Goal: Information Seeking & Learning: Learn about a topic

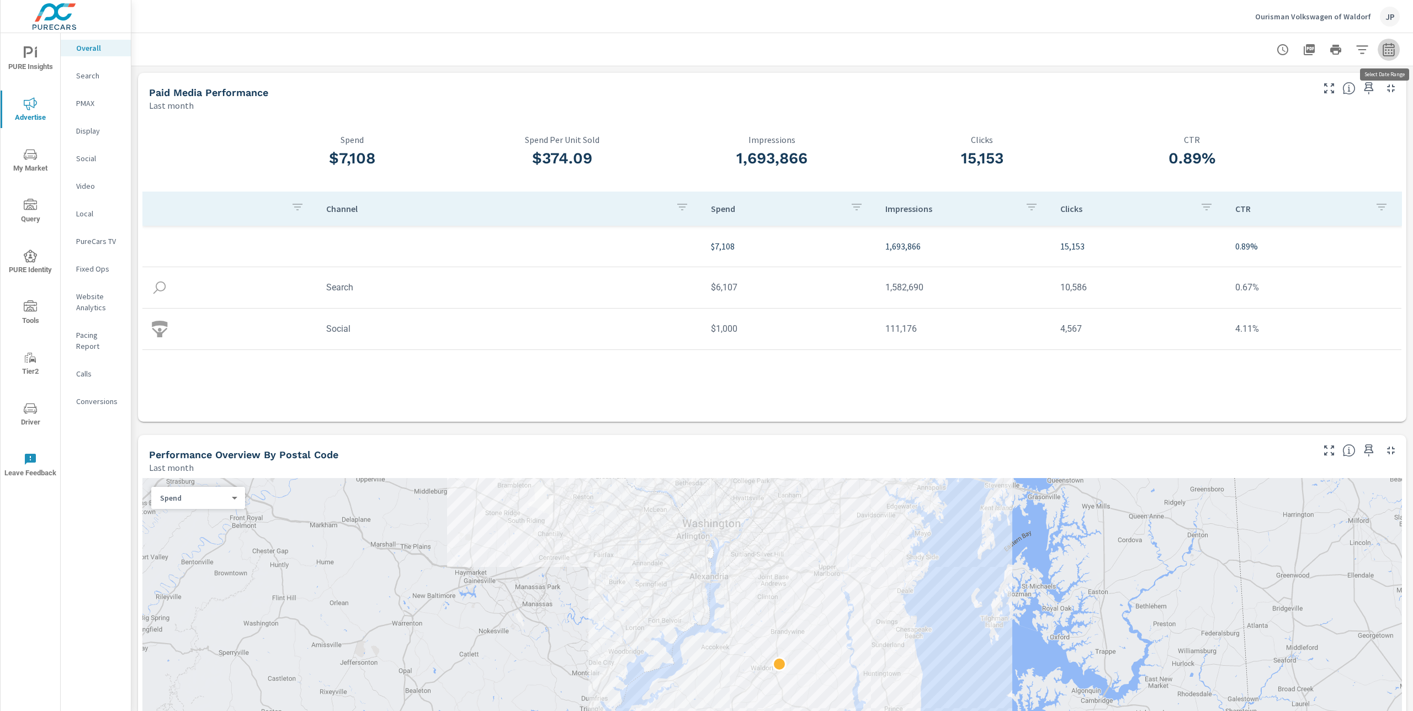
click at [783, 52] on icon "button" at bounding box center [1388, 48] width 12 height 13
select select "Last month"
click at [783, 123] on p "+ Add comparison" at bounding box center [1311, 124] width 141 height 13
click at [783, 147] on select "Custom Previous period Previous month Previous year" at bounding box center [1300, 145] width 110 height 22
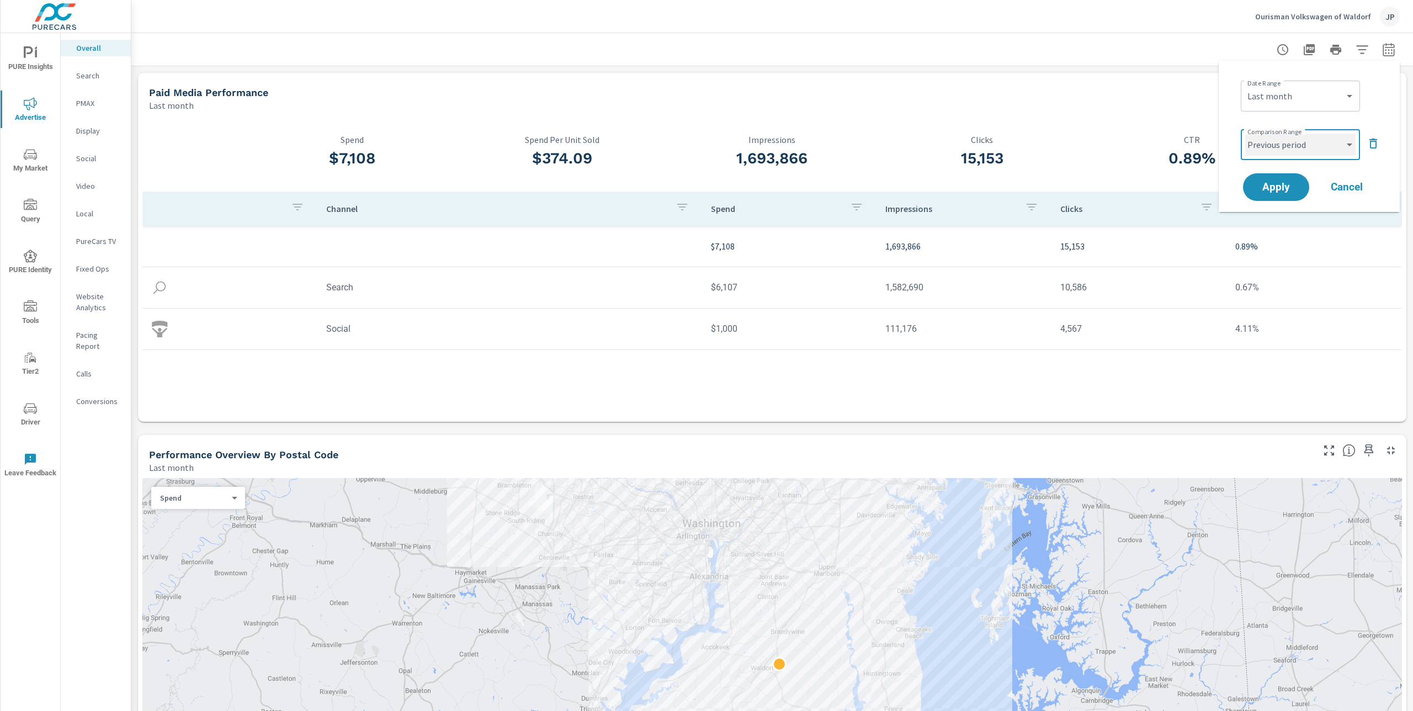
click at [783, 134] on select "Custom Previous period Previous month Previous year" at bounding box center [1300, 145] width 110 height 22
select select "Previous month"
click at [783, 190] on span "Apply" at bounding box center [1275, 187] width 45 height 10
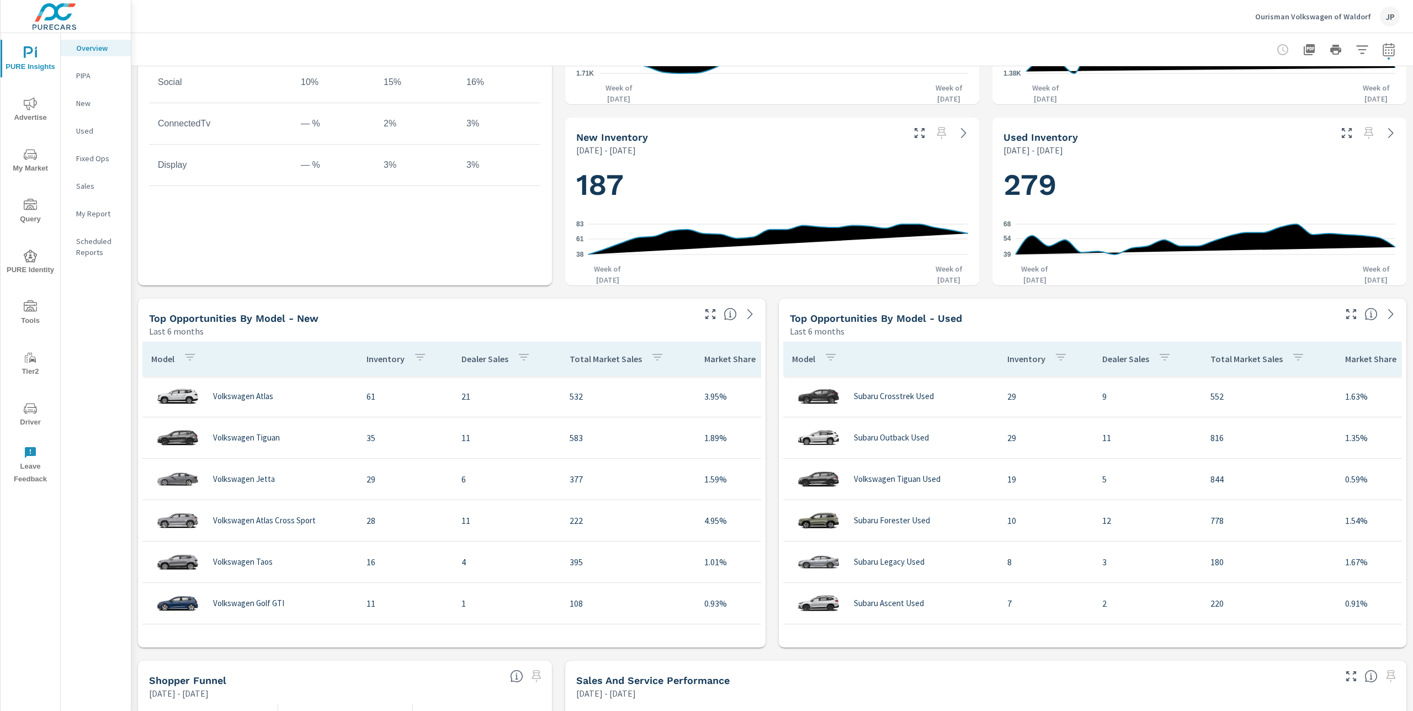
scroll to position [511, 0]
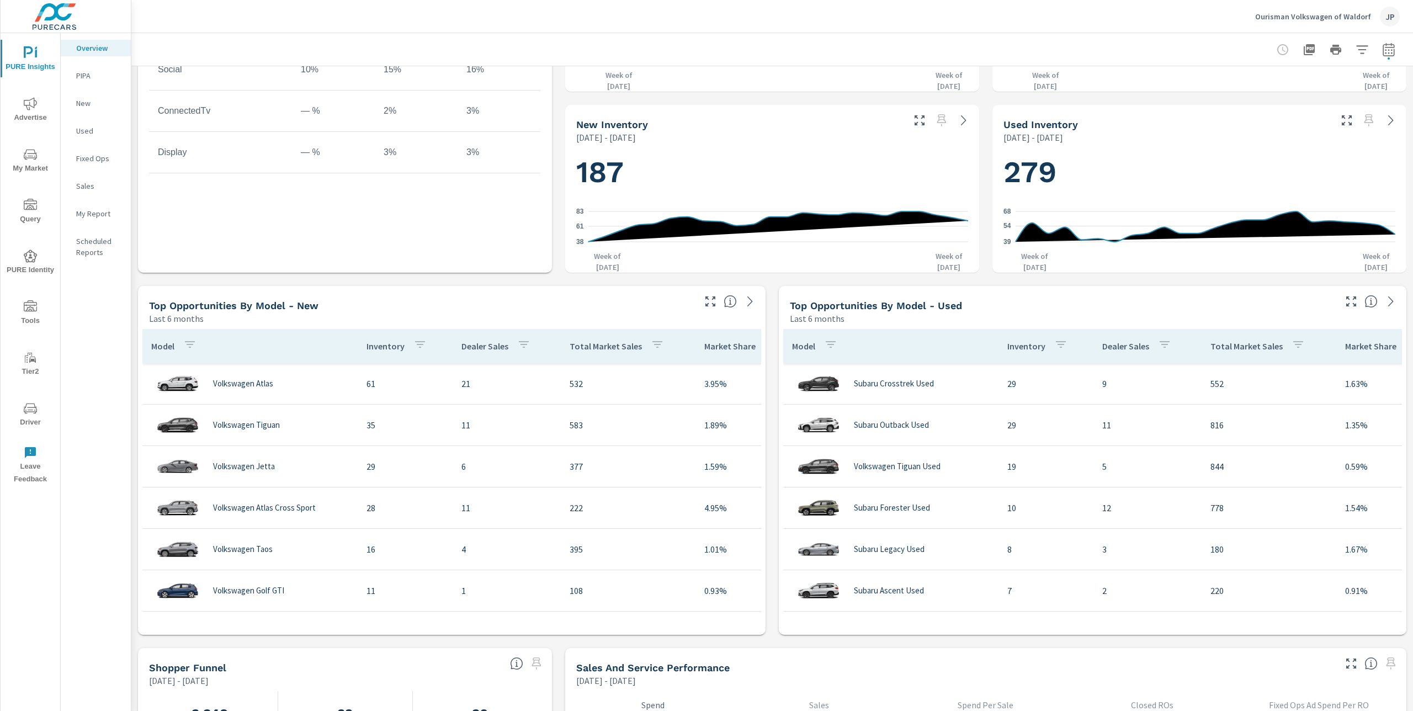
click at [289, 20] on div "Ourisman Volkswagen of Waldorf JP" at bounding box center [772, 16] width 1255 height 33
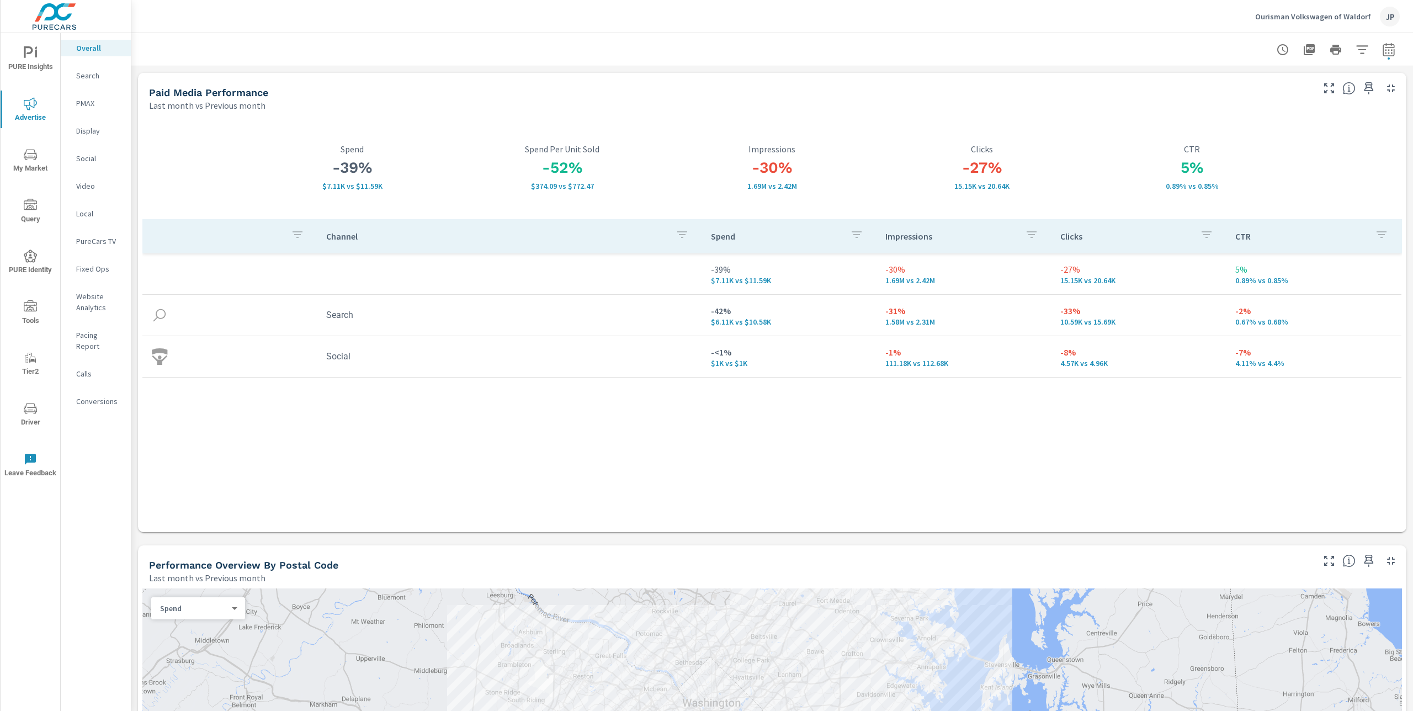
click at [1320, 18] on p "Ourisman Volkswagen of Waldorf" at bounding box center [1313, 17] width 116 height 10
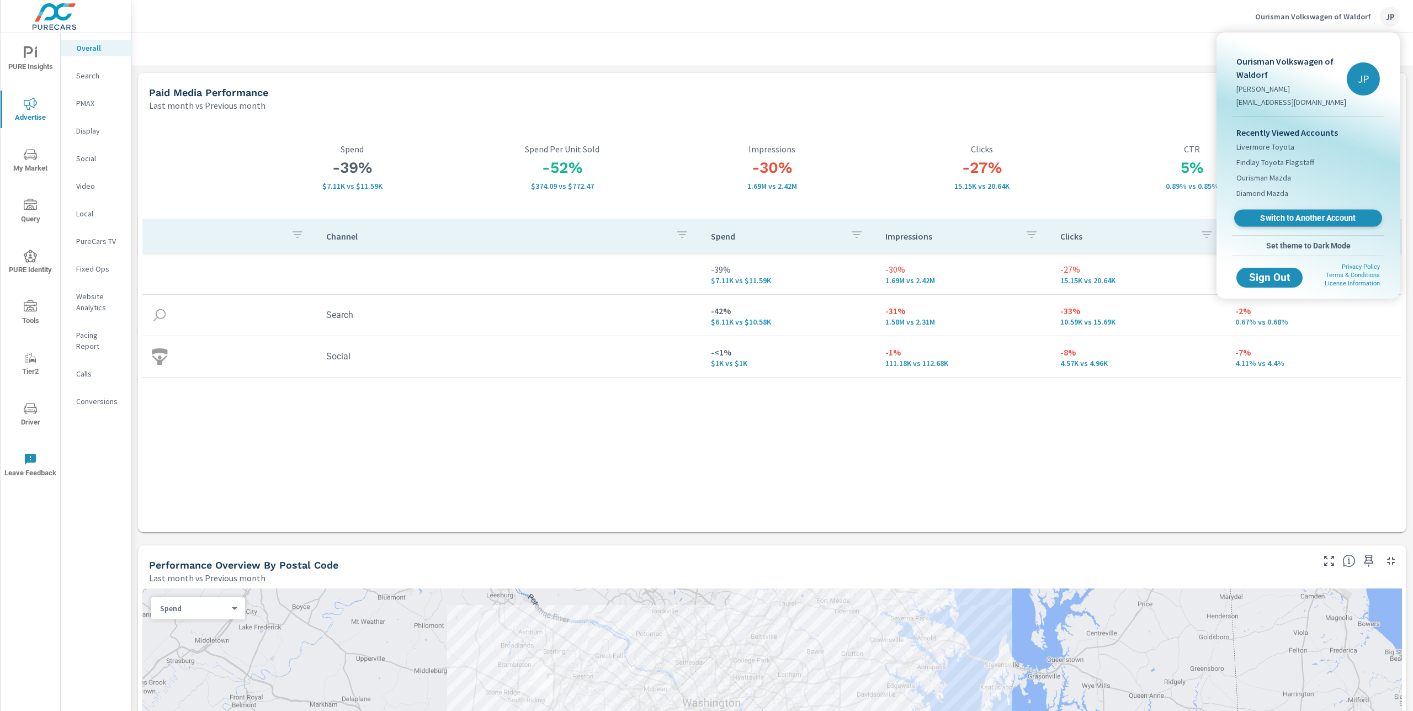
click at [1327, 220] on span "Switch to Another Account" at bounding box center [1307, 218] width 135 height 10
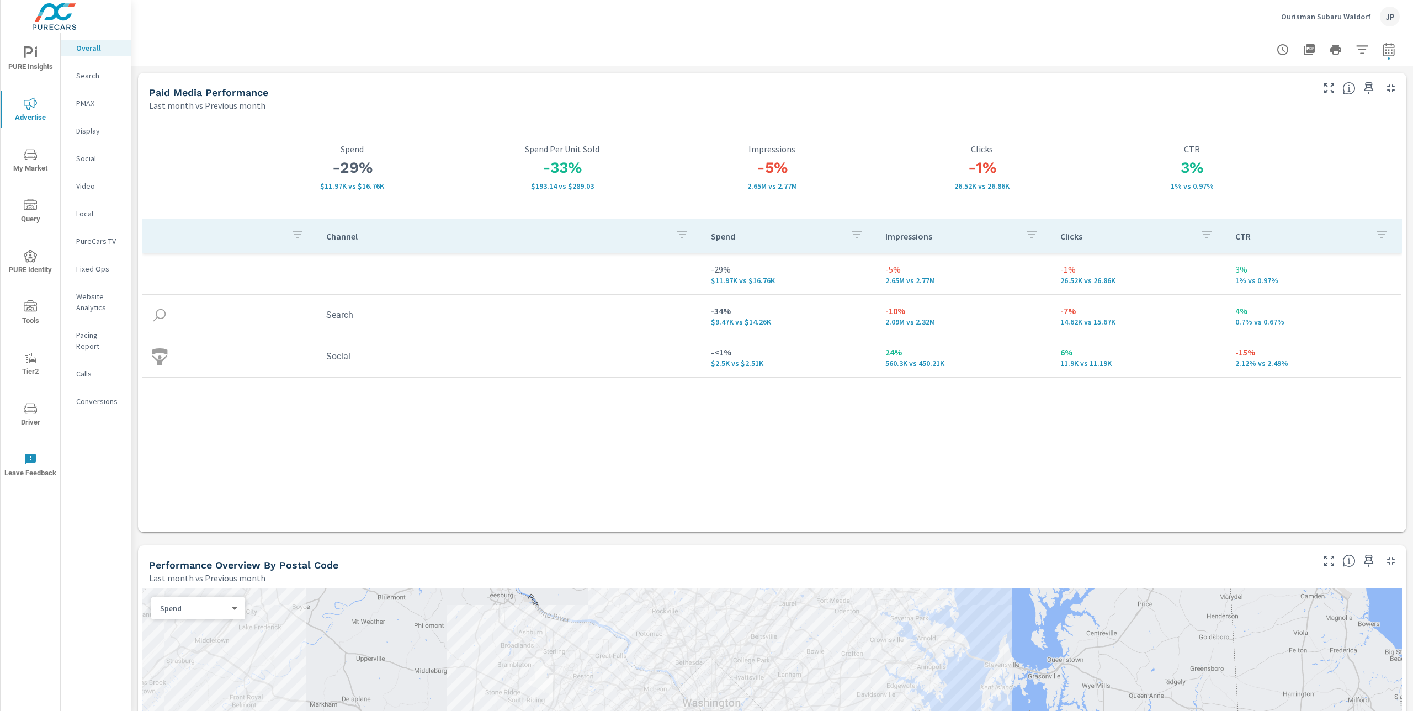
click at [487, 30] on div "Ourisman Subaru Waldorf JP" at bounding box center [772, 16] width 1255 height 33
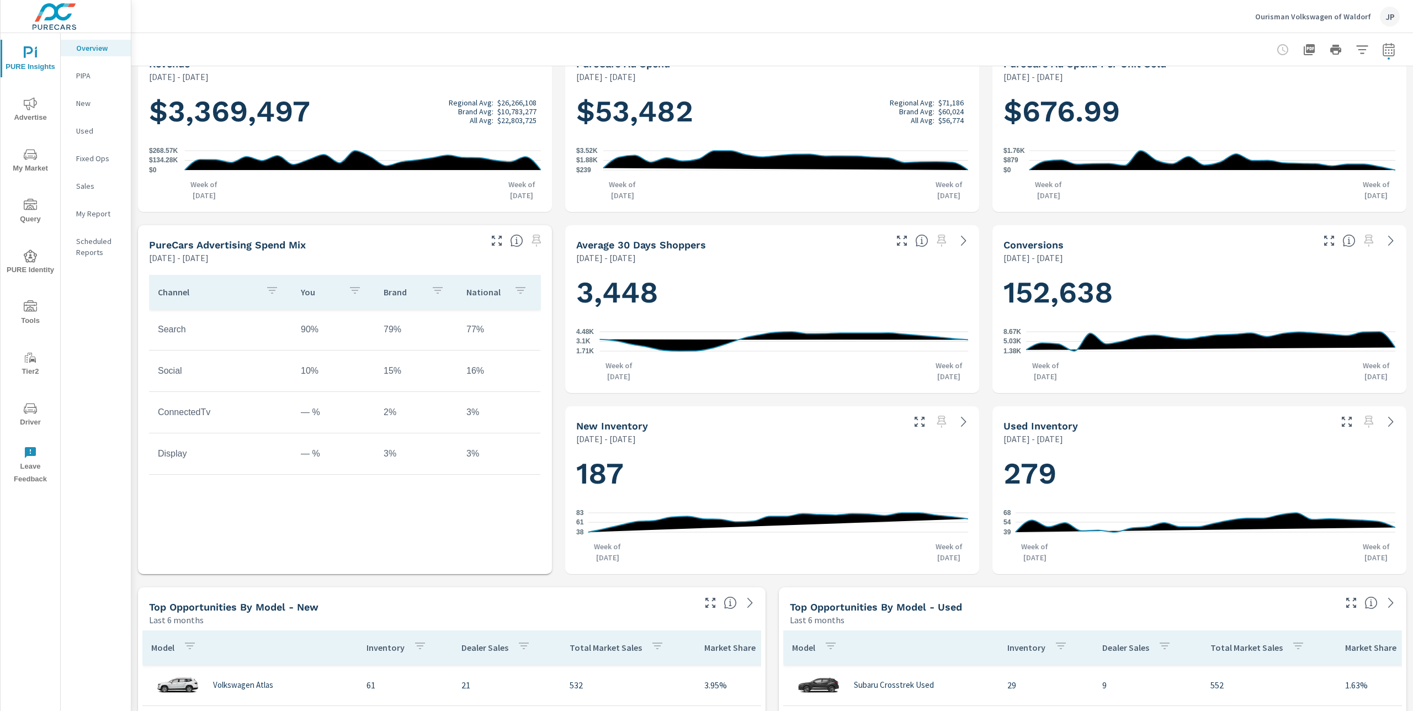
scroll to position [255, 0]
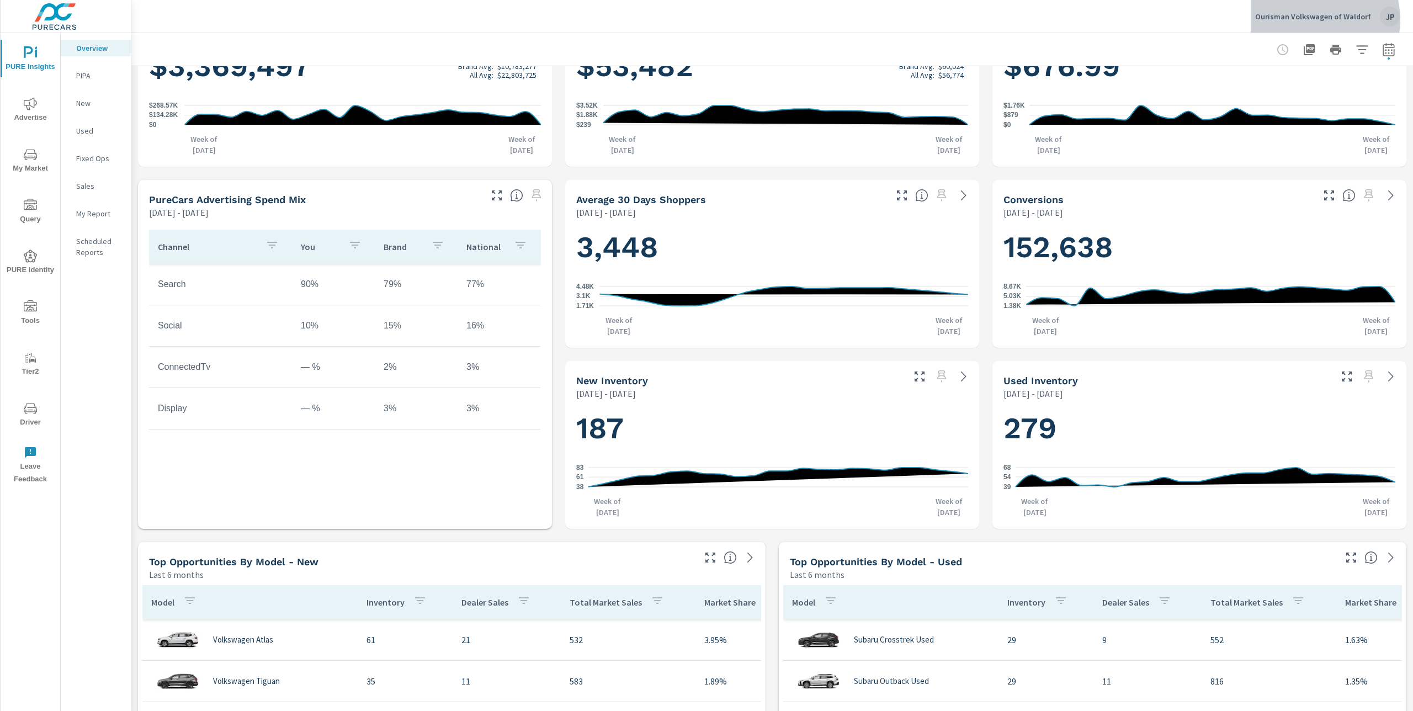
click at [1320, 19] on p "Ourisman Volkswagen of Waldorf" at bounding box center [1313, 17] width 116 height 10
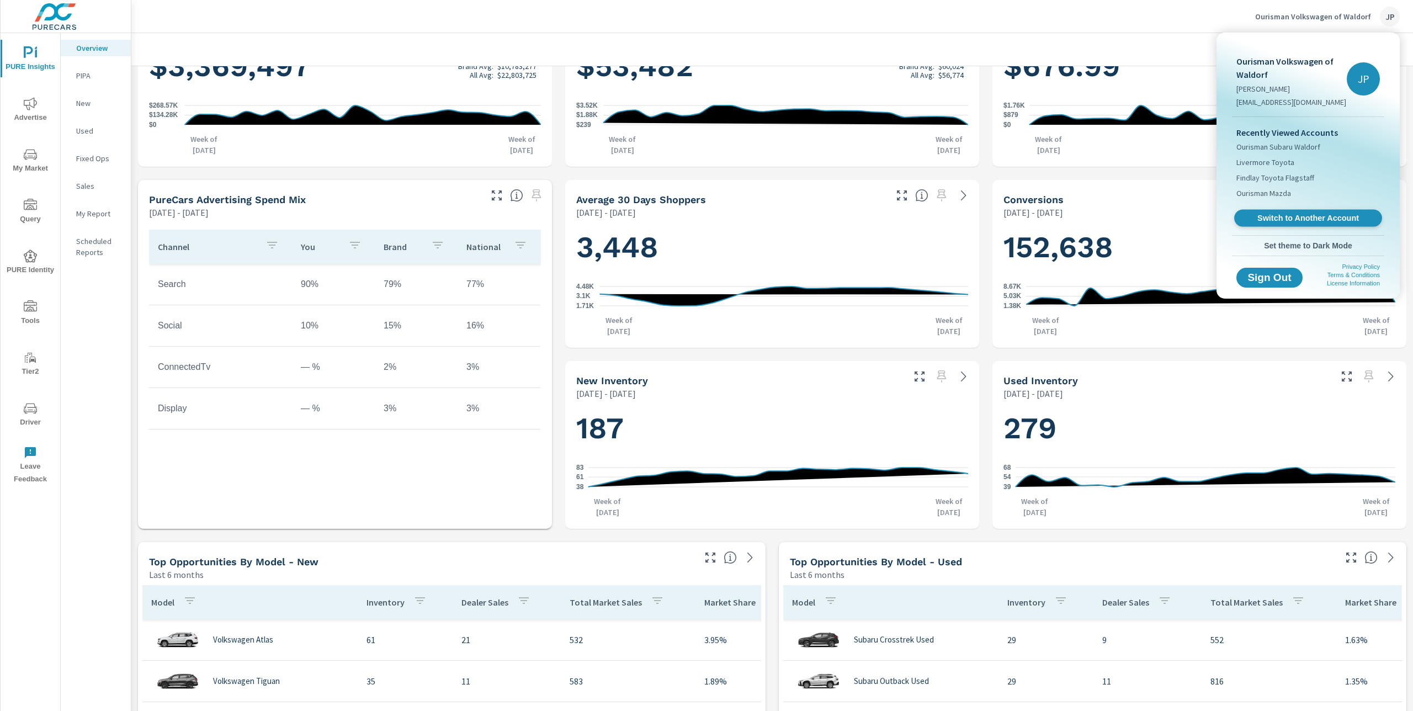
click at [1316, 214] on span "Switch to Another Account" at bounding box center [1307, 218] width 135 height 10
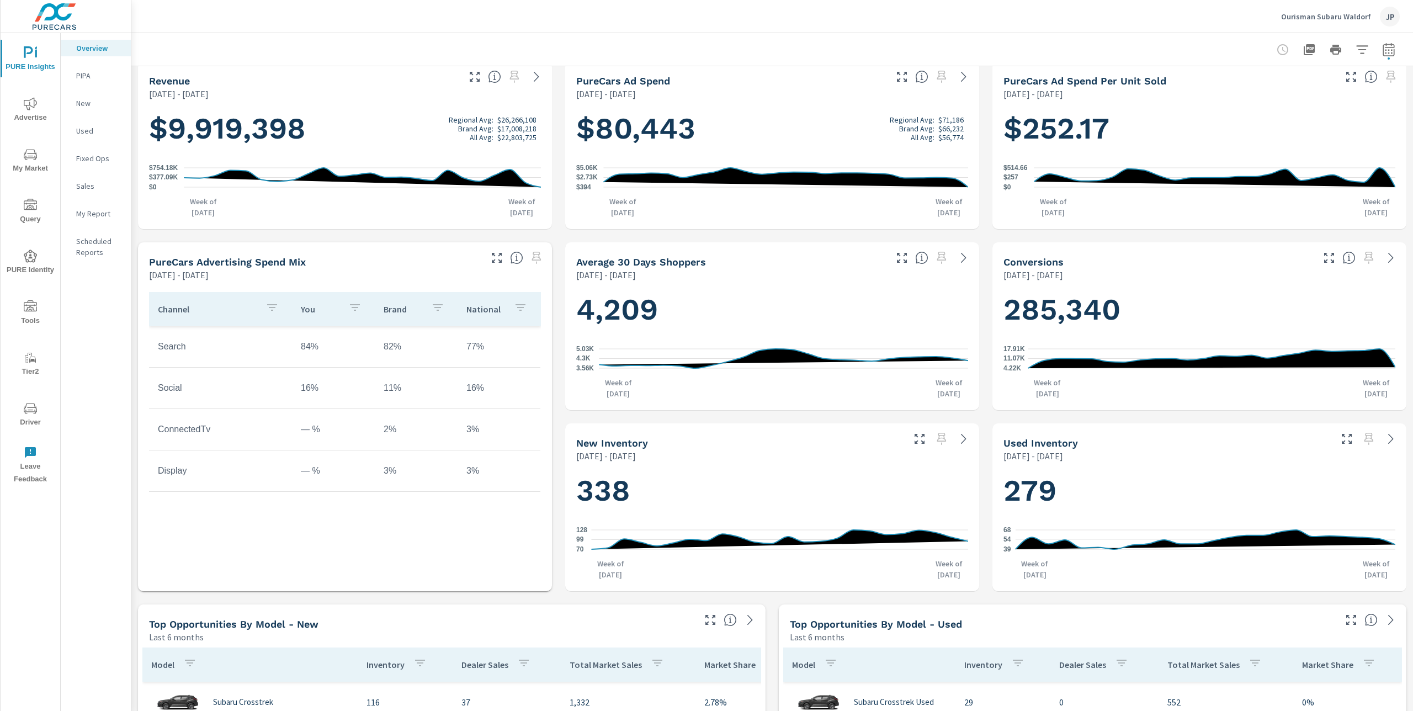
scroll to position [219, 0]
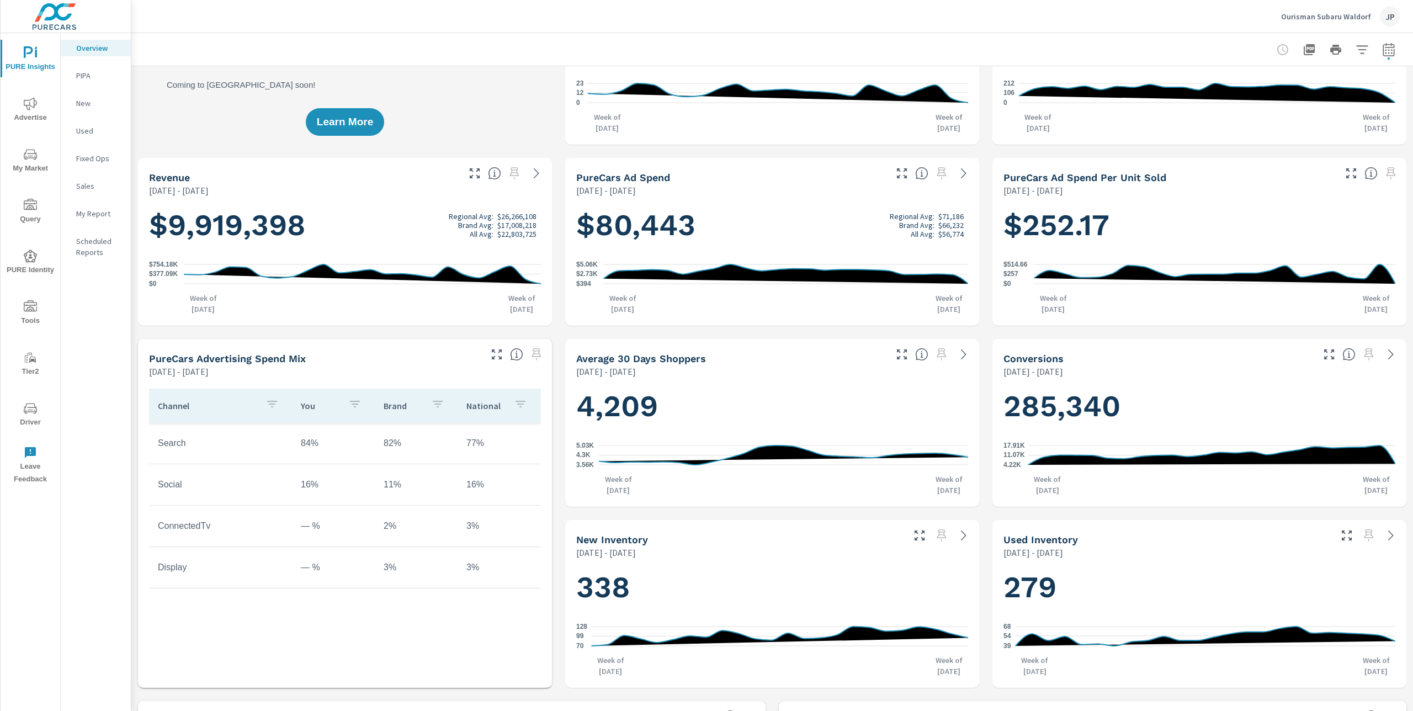
scroll to position [0, 0]
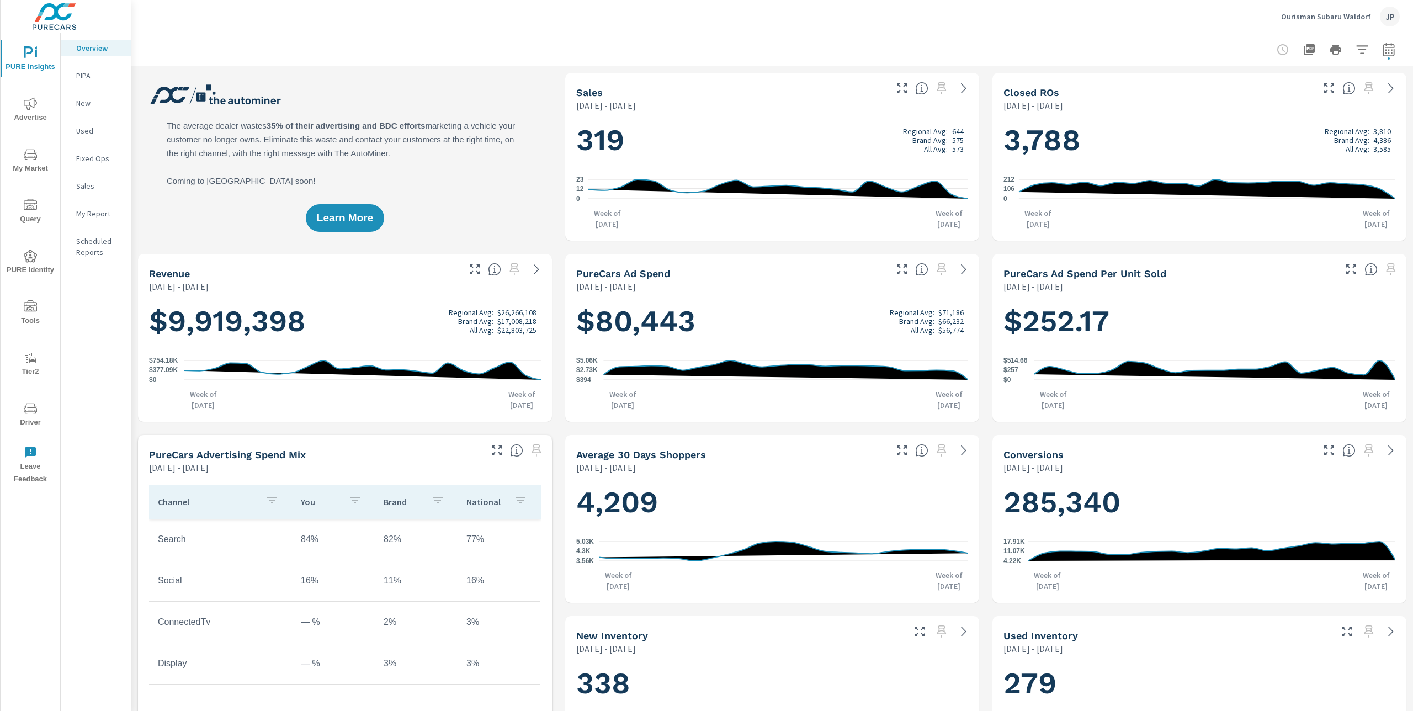
click at [36, 162] on span "My Market" at bounding box center [30, 161] width 53 height 27
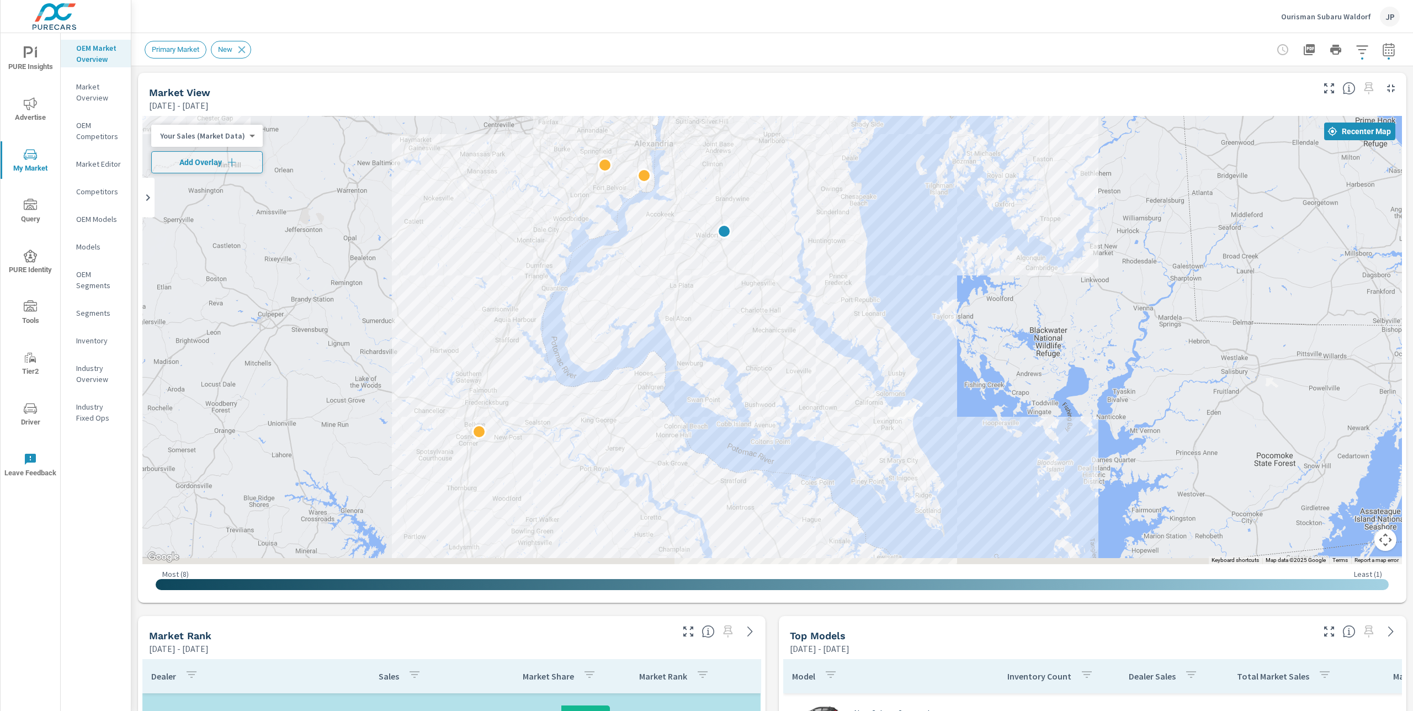
drag, startPoint x: 723, startPoint y: 355, endPoint x: 688, endPoint y: 281, distance: 82.0
click at [688, 281] on div at bounding box center [771, 340] width 1259 height 448
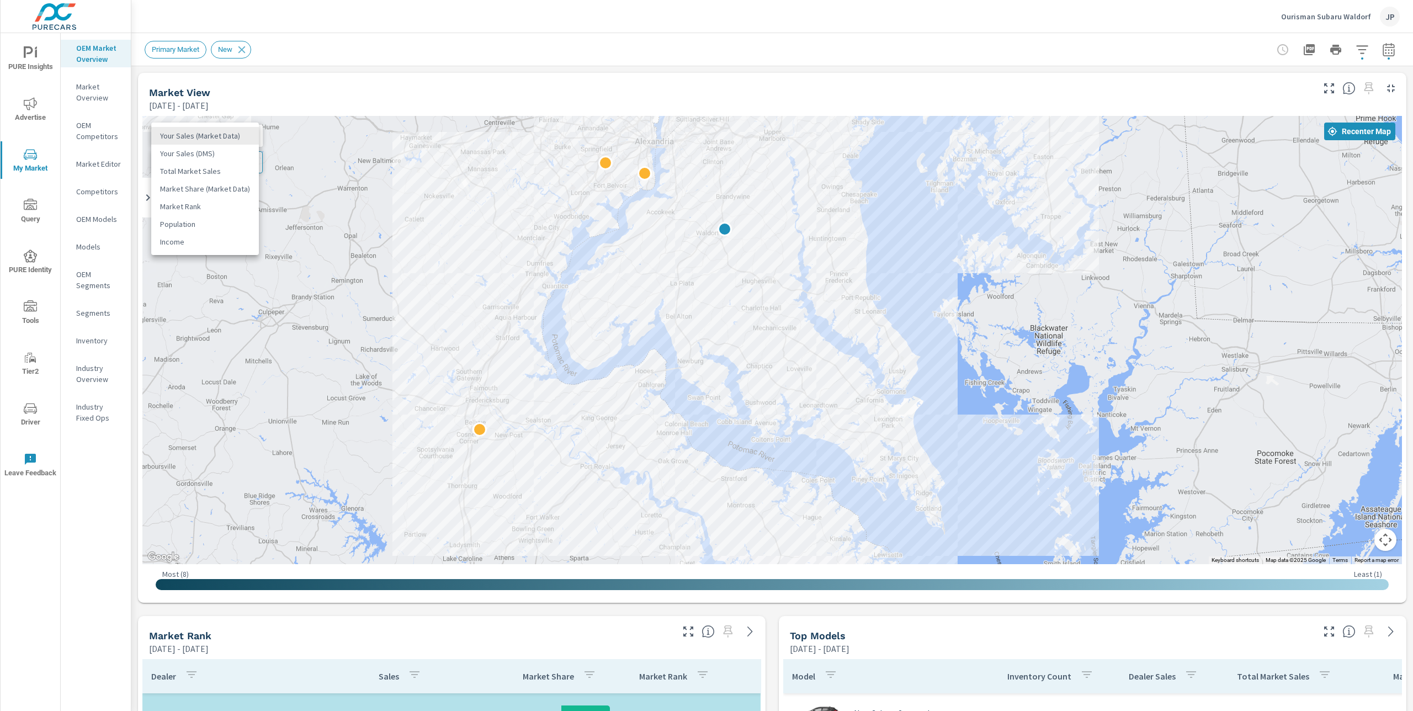
click at [230, 135] on body "PURE Insights Advertise My Market Query PURE Identity Tools Tier2 Driver Leave …" at bounding box center [706, 355] width 1413 height 711
click at [217, 169] on li "Total Market Sales" at bounding box center [205, 171] width 108 height 18
click at [1391, 49] on icon "button" at bounding box center [1388, 51] width 7 height 4
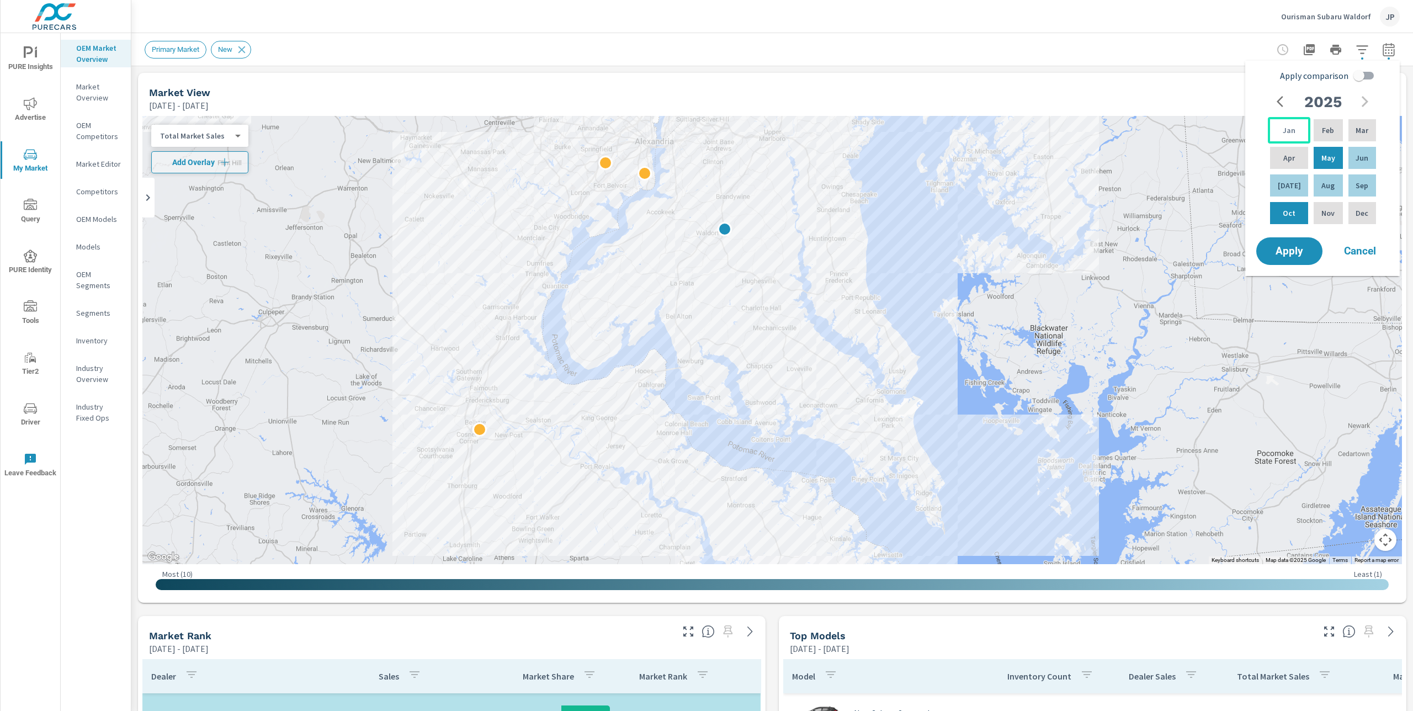
click at [1278, 127] on div "Jan" at bounding box center [1289, 130] width 42 height 26
click at [1291, 212] on div "Oct" at bounding box center [1289, 213] width 42 height 26
click at [1296, 256] on span "Apply" at bounding box center [1289, 251] width 45 height 10
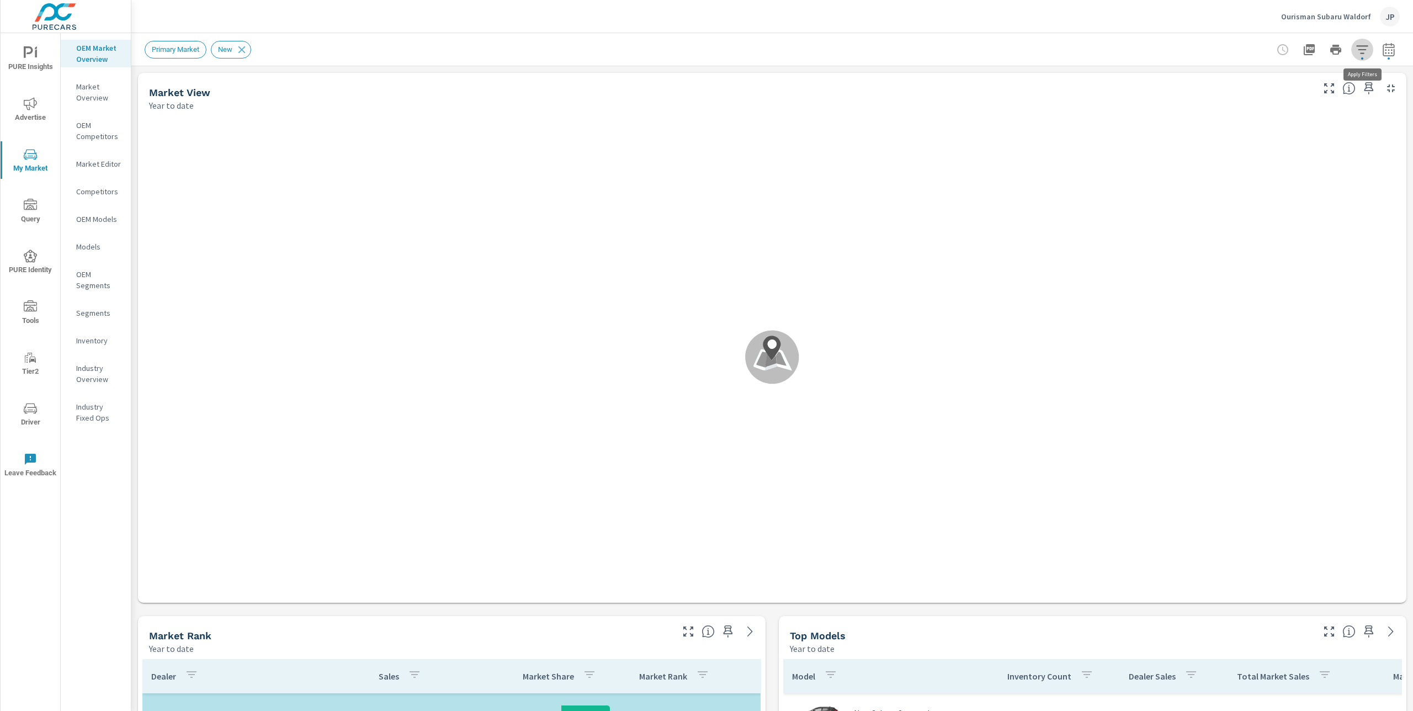
click at [1364, 48] on icon "button" at bounding box center [1361, 49] width 13 height 13
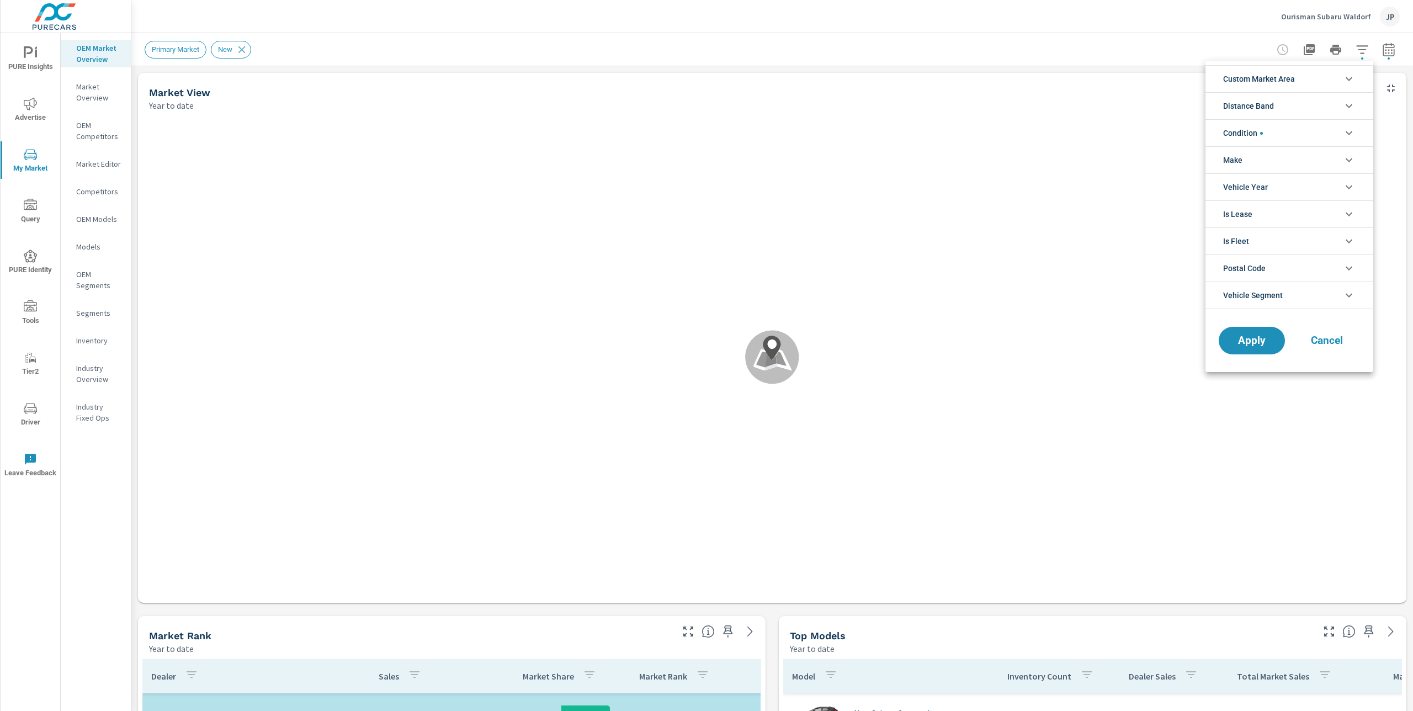
click at [1283, 77] on span "Custom Market Area" at bounding box center [1259, 79] width 72 height 26
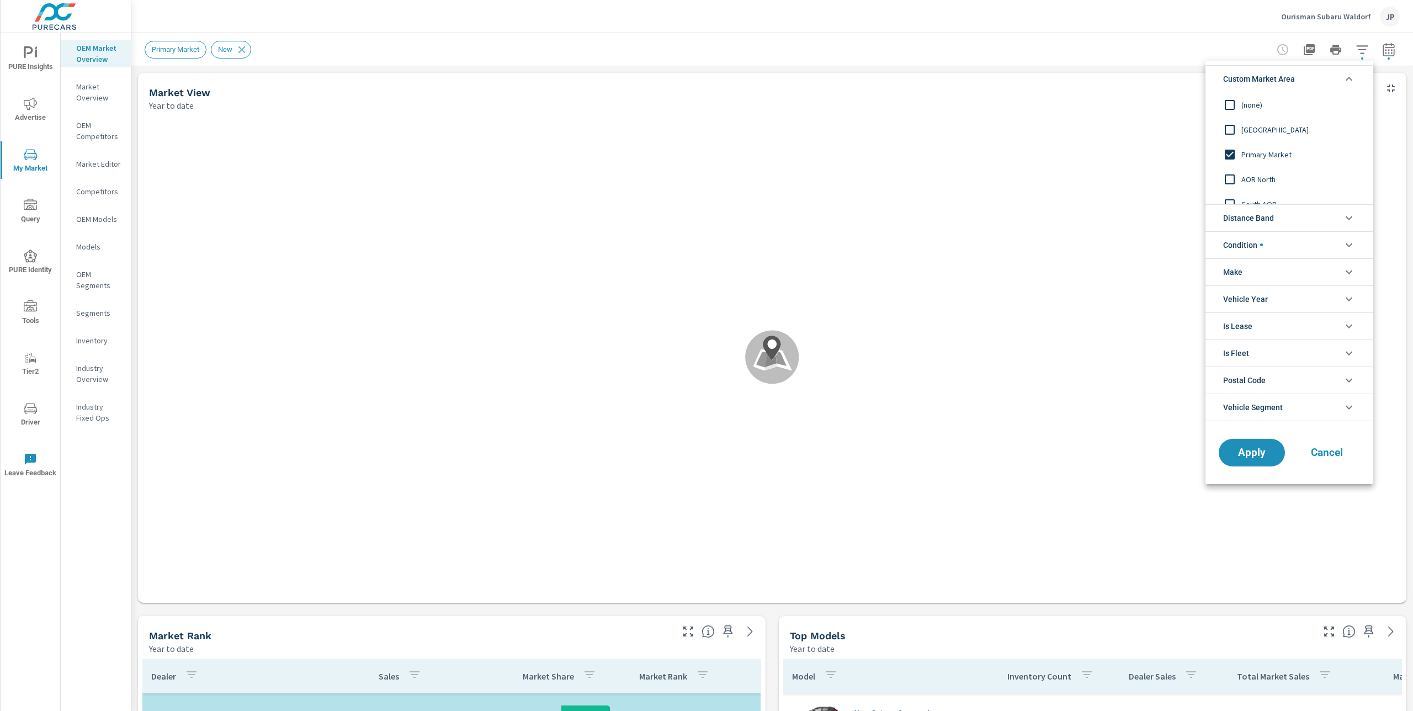
click at [1228, 102] on input "filter options" at bounding box center [1229, 104] width 23 height 23
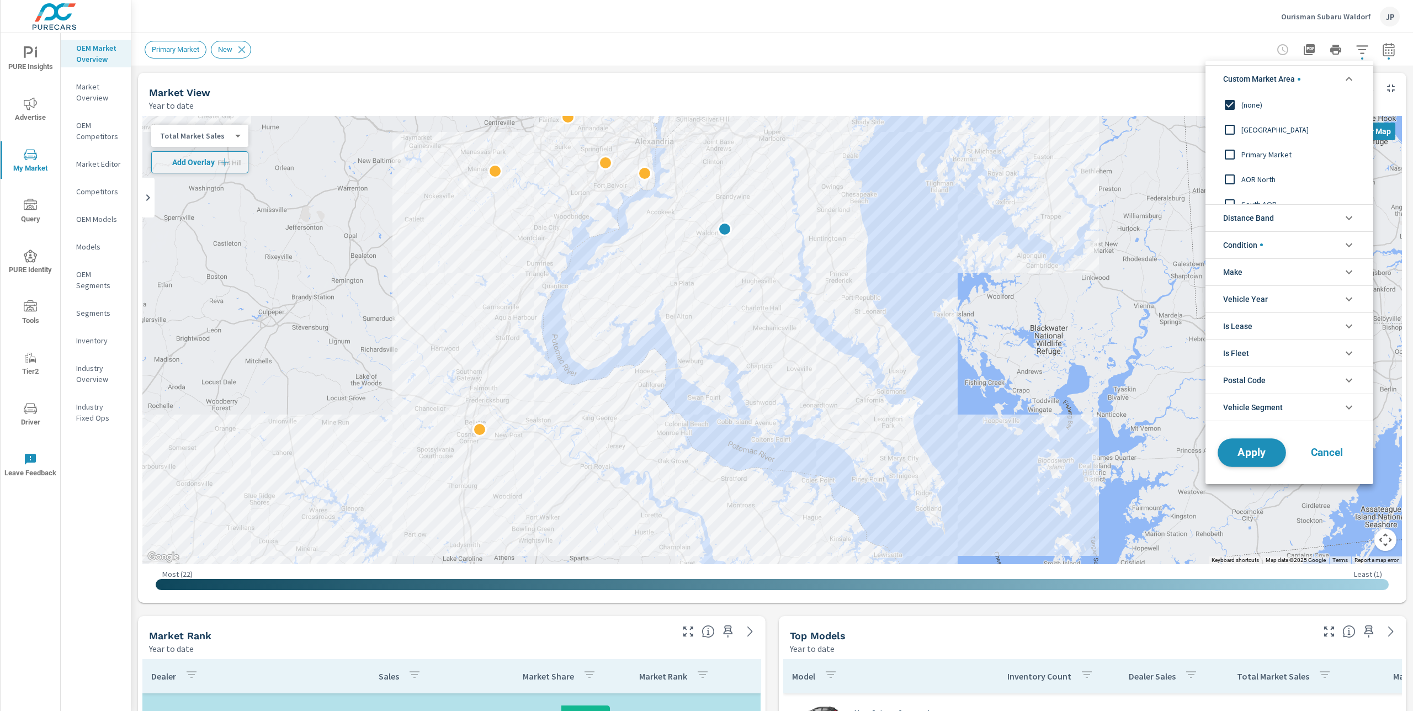
click at [1247, 456] on span "Apply" at bounding box center [1251, 452] width 45 height 10
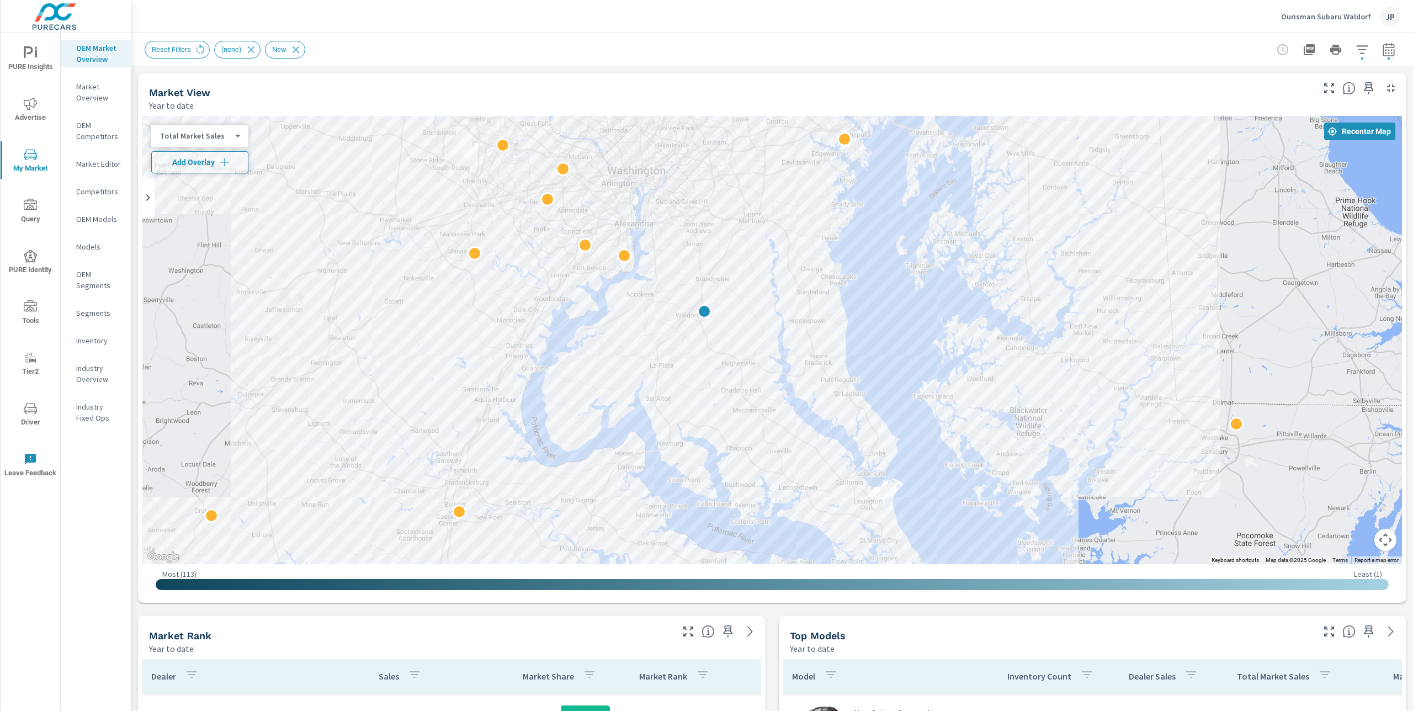
drag, startPoint x: 753, startPoint y: 148, endPoint x: 735, endPoint y: 233, distance: 87.0
click at [732, 236] on div "2" at bounding box center [771, 340] width 1259 height 448
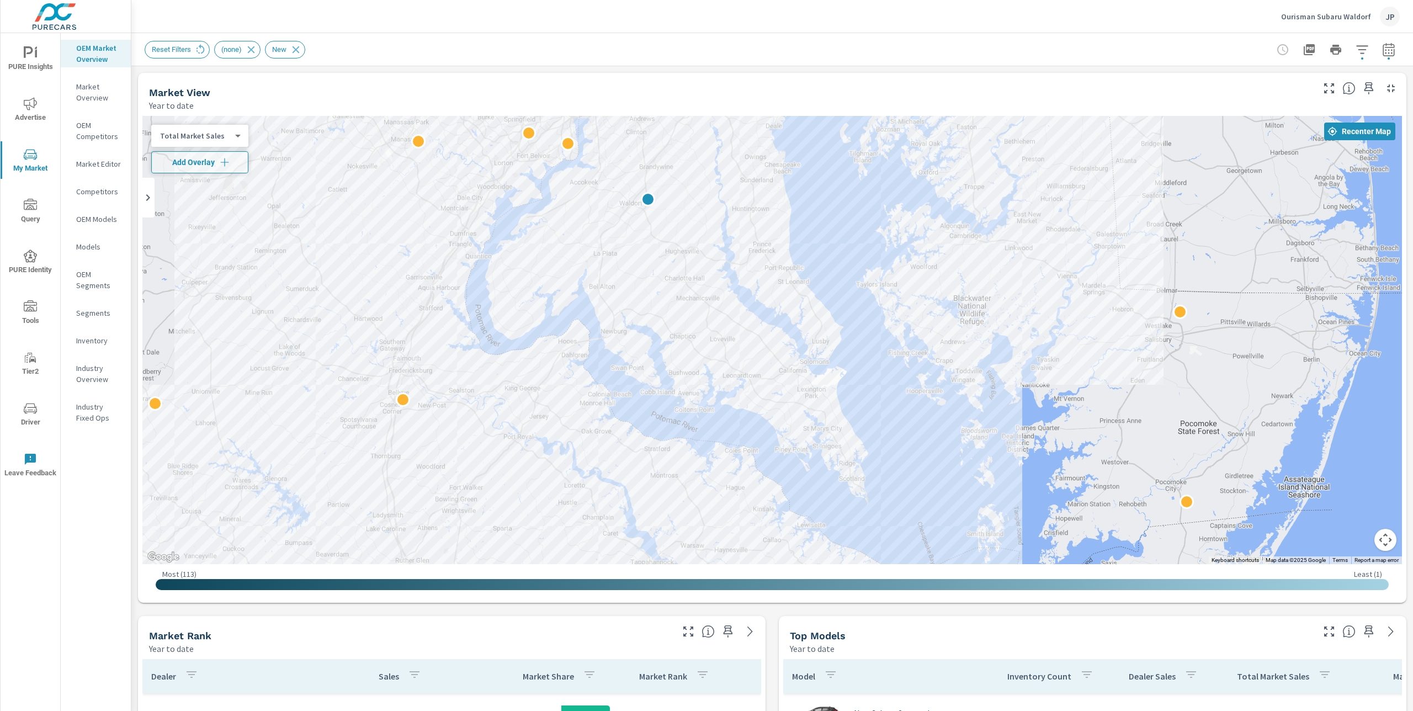
drag, startPoint x: 874, startPoint y: 521, endPoint x: 816, endPoint y: 404, distance: 130.3
click at [816, 404] on div "2" at bounding box center [1422, 621] width 1413 height 795
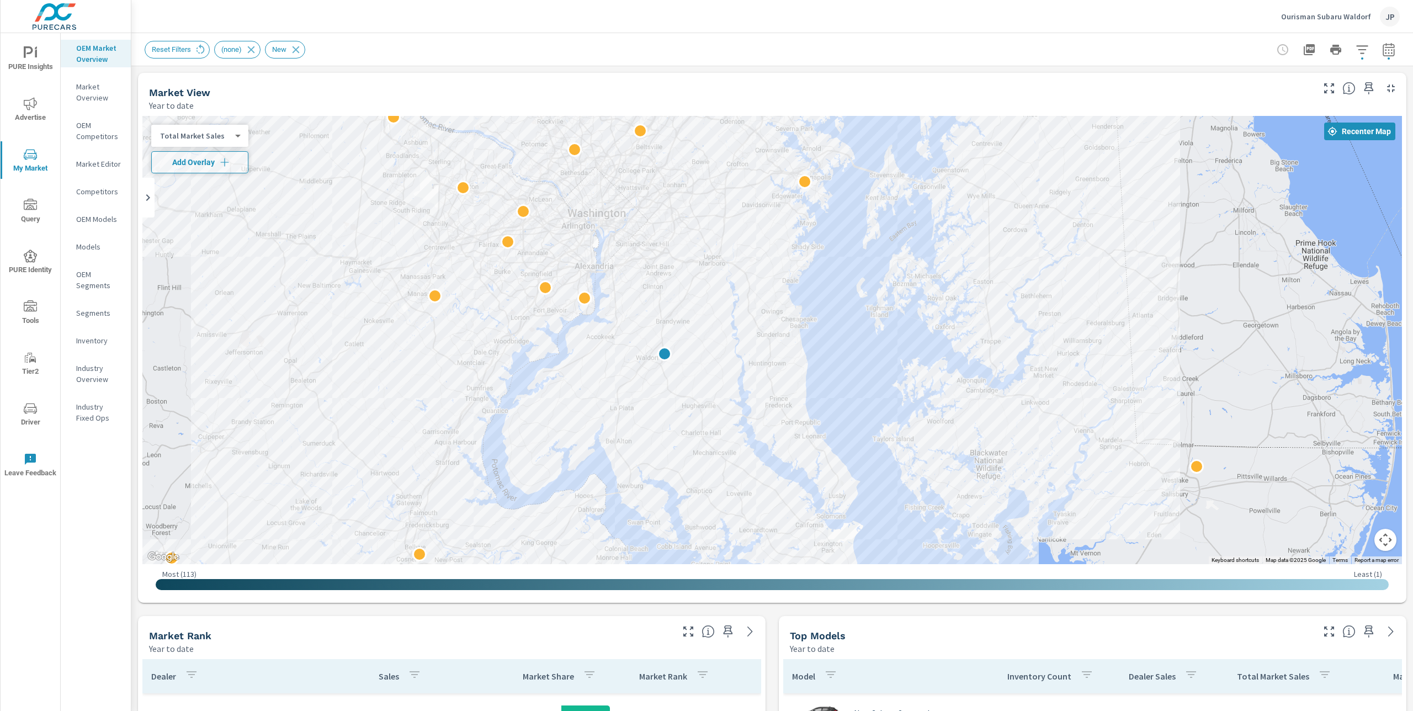
drag, startPoint x: 766, startPoint y: 291, endPoint x: 785, endPoint y: 455, distance: 165.6
click at [785, 455] on div "2" at bounding box center [771, 340] width 1259 height 448
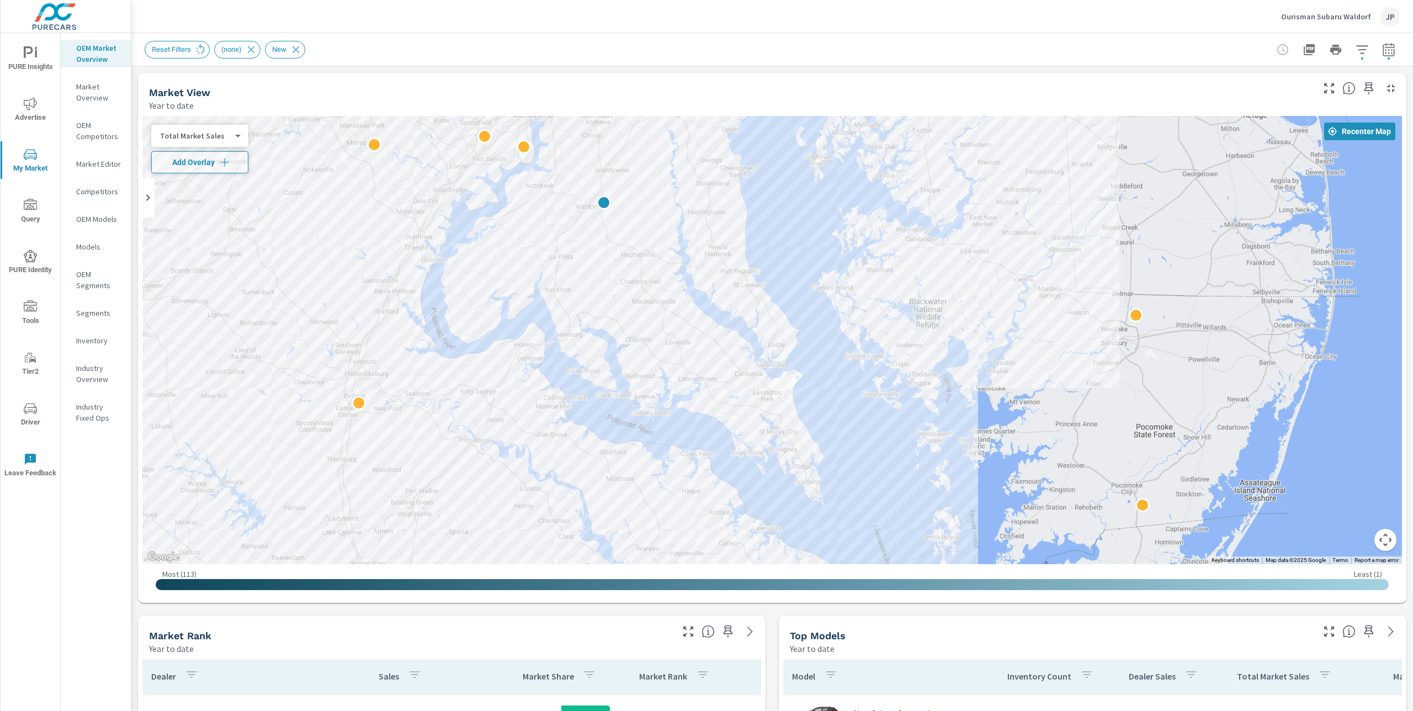
drag, startPoint x: 846, startPoint y: 503, endPoint x: 783, endPoint y: 349, distance: 166.0
click at [783, 349] on div "2" at bounding box center [1417, 586] width 1413 height 795
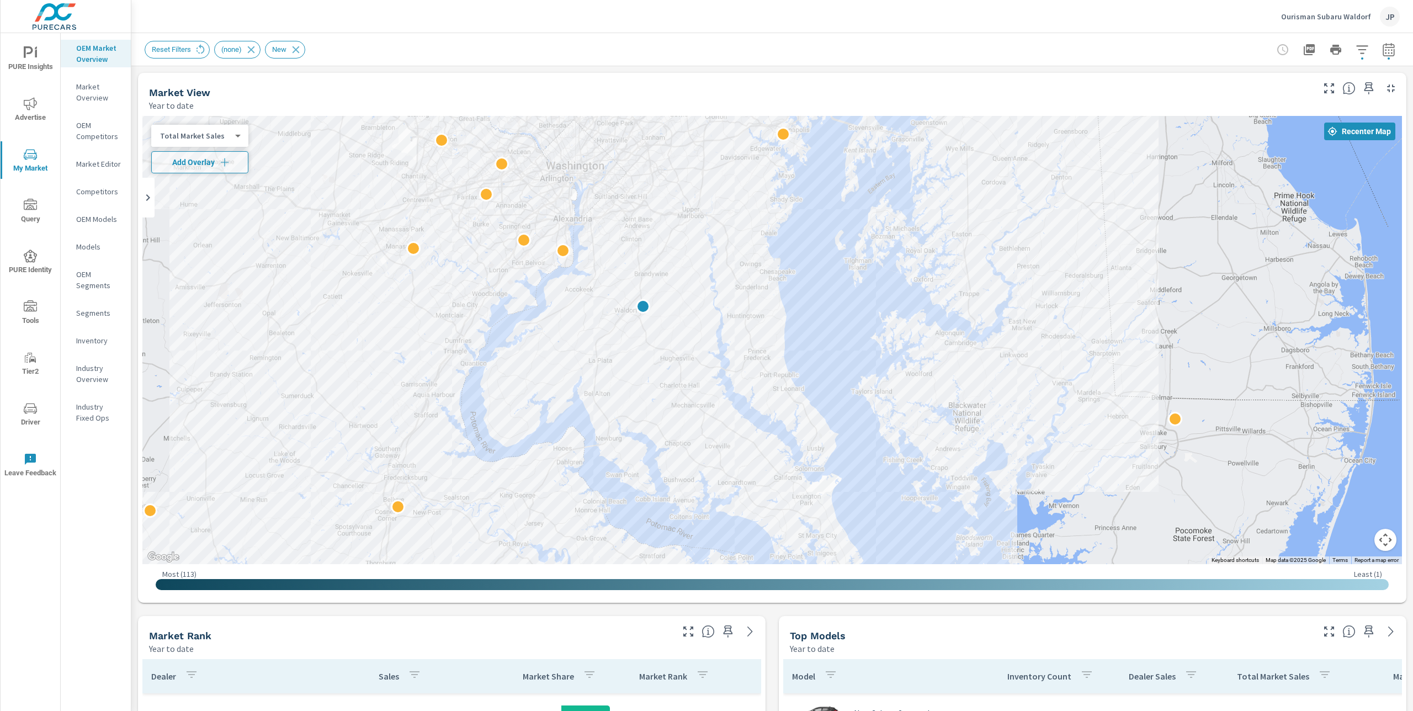
drag, startPoint x: 748, startPoint y: 365, endPoint x: 787, endPoint y: 470, distance: 112.5
click at [787, 470] on div "2" at bounding box center [771, 340] width 1259 height 448
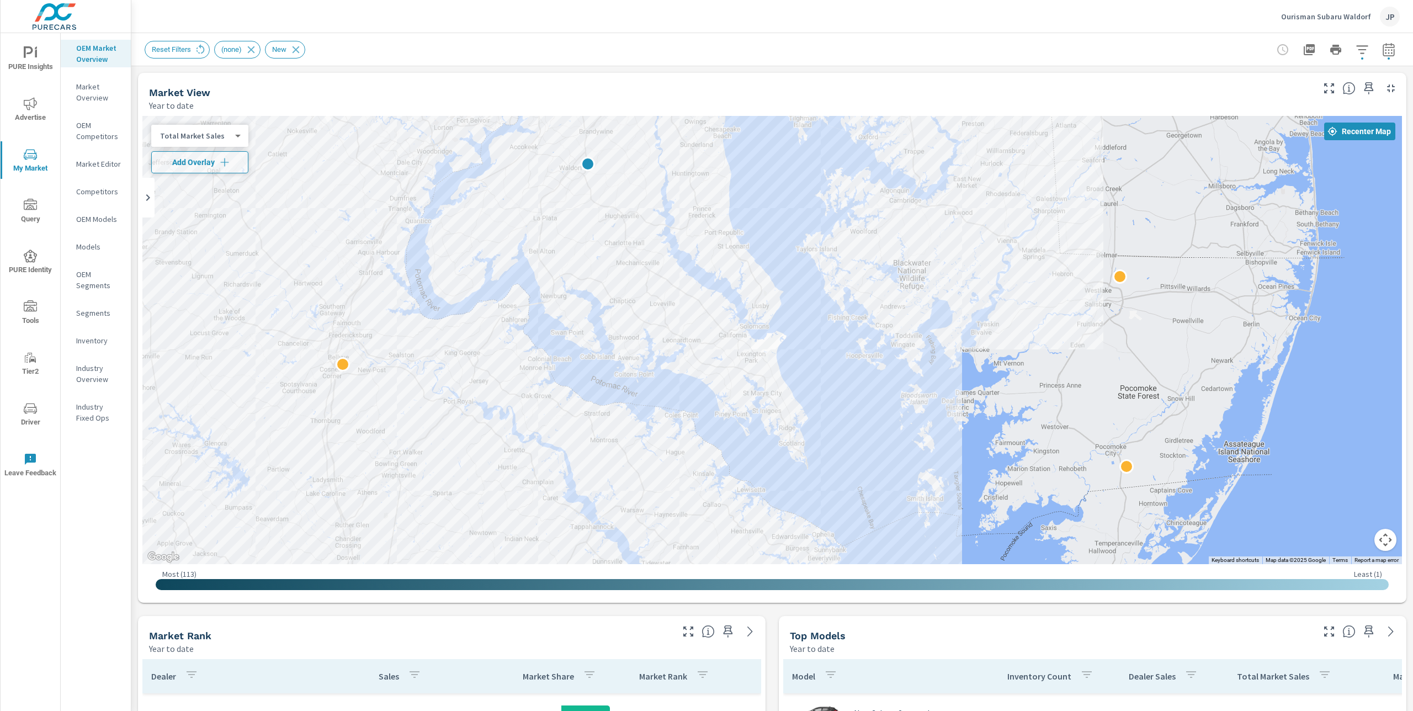
drag, startPoint x: 824, startPoint y: 523, endPoint x: 776, endPoint y: 400, distance: 132.6
click at [776, 400] on div "2" at bounding box center [1423, 595] width 1413 height 795
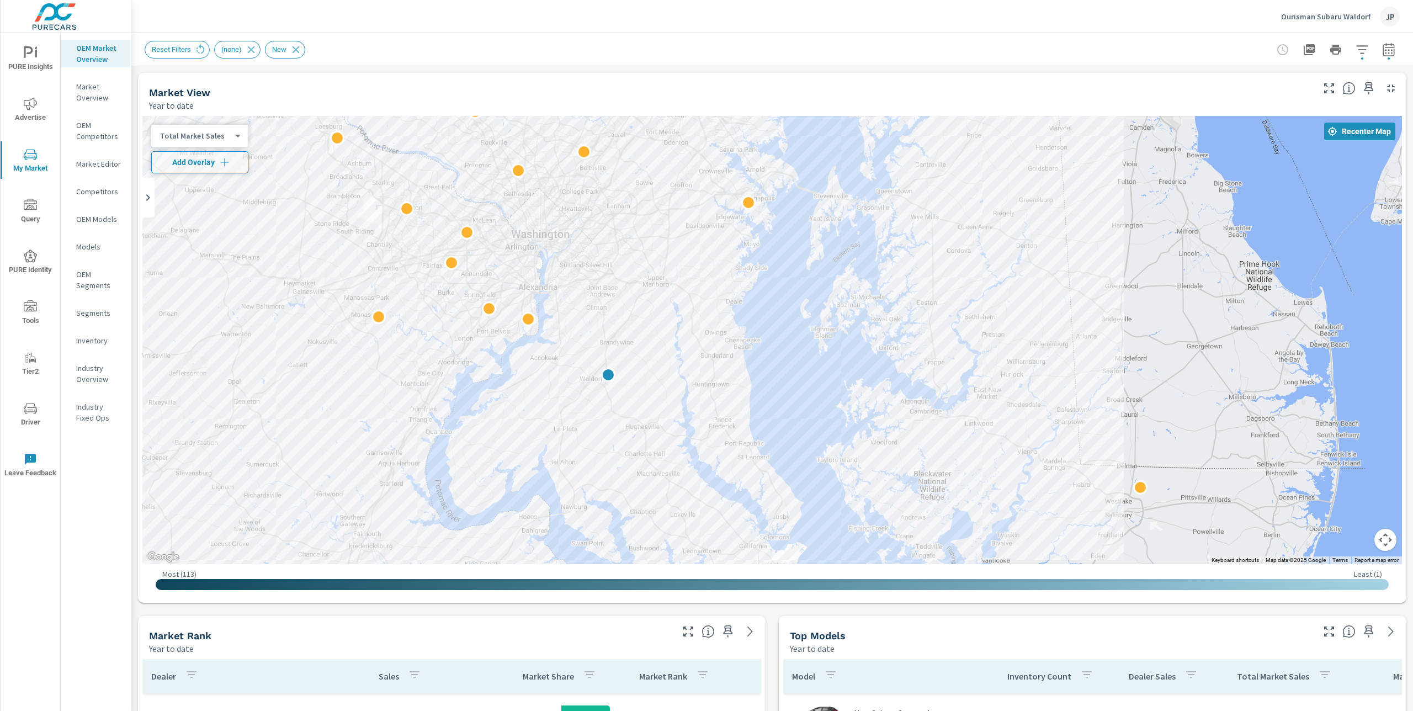
drag, startPoint x: 731, startPoint y: 233, endPoint x: 750, endPoint y: 458, distance: 225.4
click at [750, 458] on div "2" at bounding box center [771, 340] width 1259 height 448
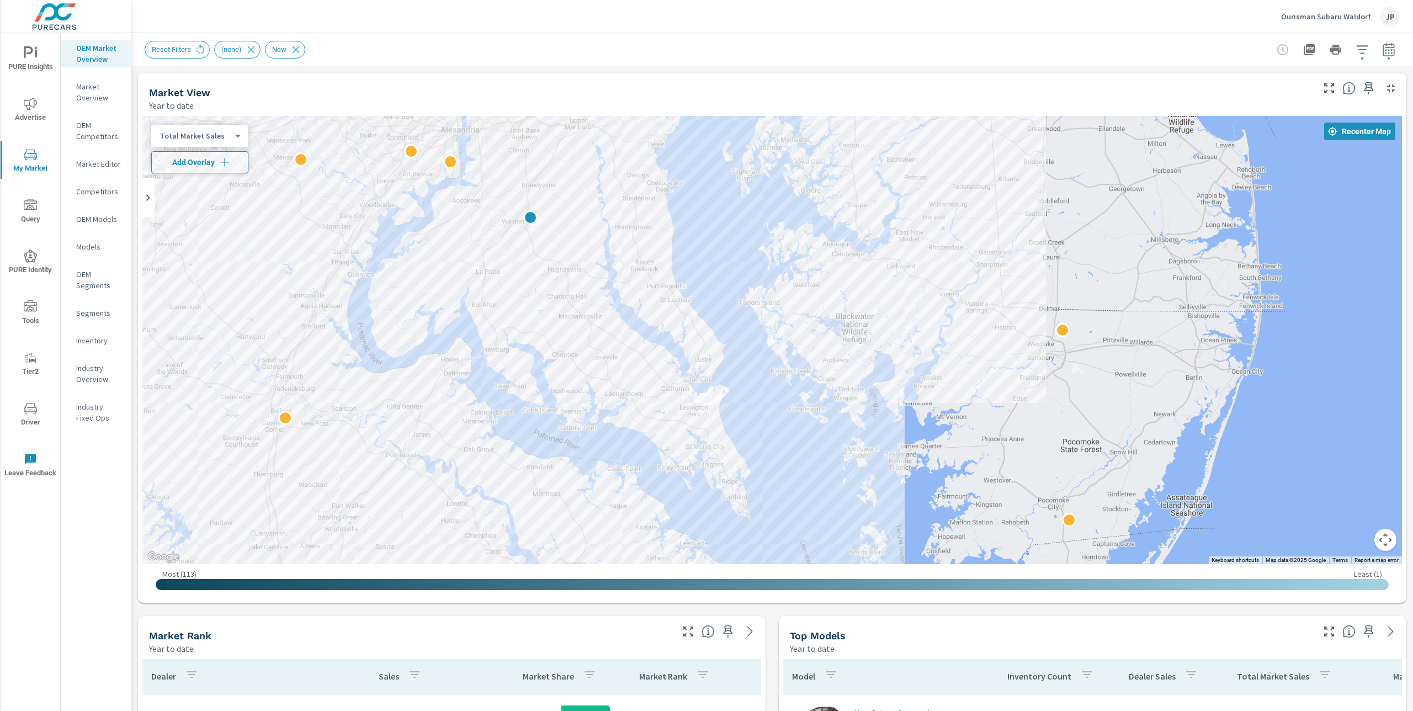
drag, startPoint x: 721, startPoint y: 487, endPoint x: 656, endPoint y: 340, distance: 160.8
click at [656, 340] on div "2" at bounding box center [771, 340] width 1259 height 448
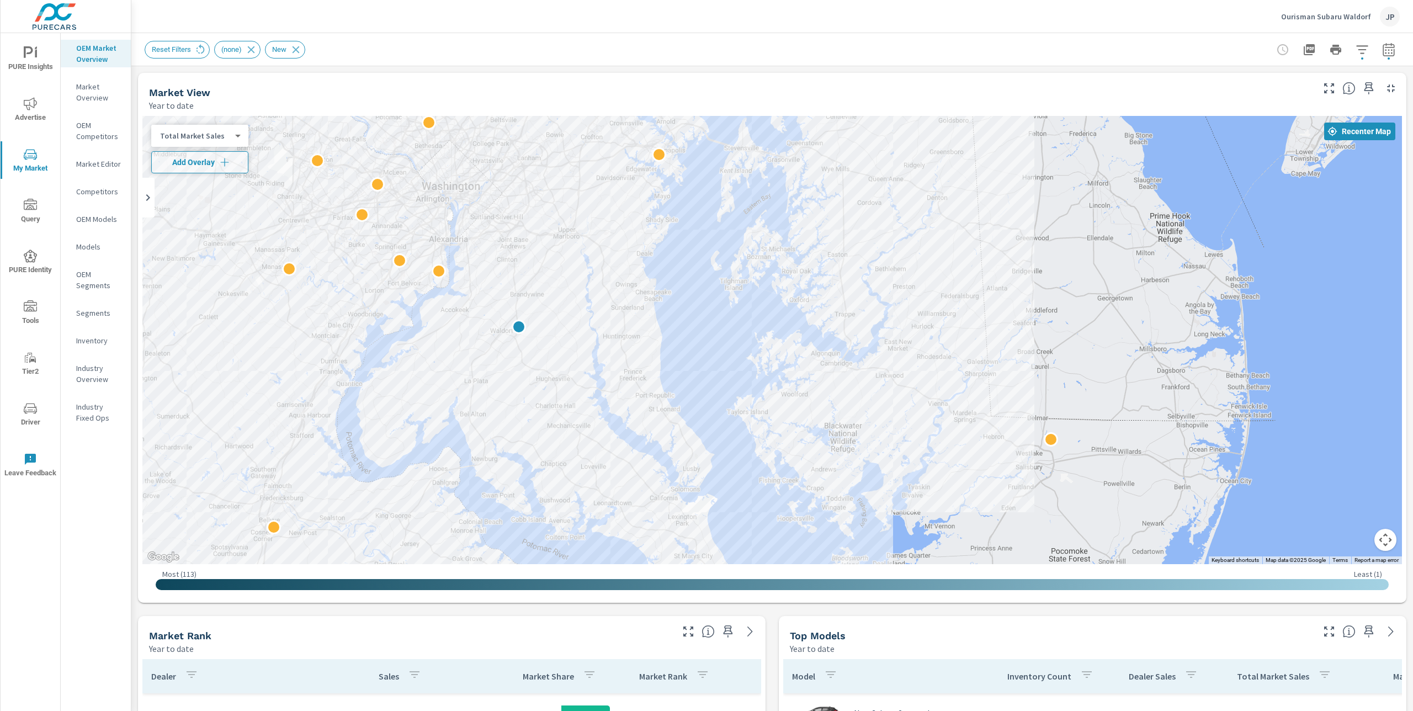
drag, startPoint x: 593, startPoint y: 227, endPoint x: 581, endPoint y: 339, distance: 112.2
click at [581, 339] on div "2" at bounding box center [771, 340] width 1259 height 448
click at [226, 136] on body "PURE Insights Advertise My Market Query PURE Identity Tools Tier2 Driver Leave …" at bounding box center [706, 355] width 1413 height 711
click at [213, 115] on li "Your Sales (DMS)" at bounding box center [205, 118] width 108 height 18
